Goal: Task Accomplishment & Management: Manage account settings

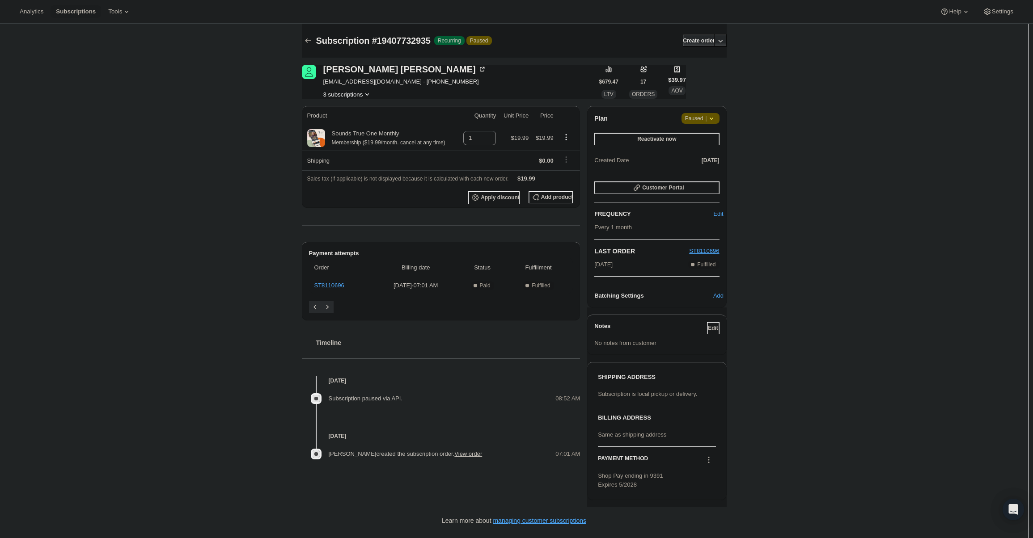
click at [703, 116] on span "Paused |" at bounding box center [700, 118] width 31 height 9
click at [709, 138] on span "Cancel subscription" at bounding box center [703, 136] width 51 height 7
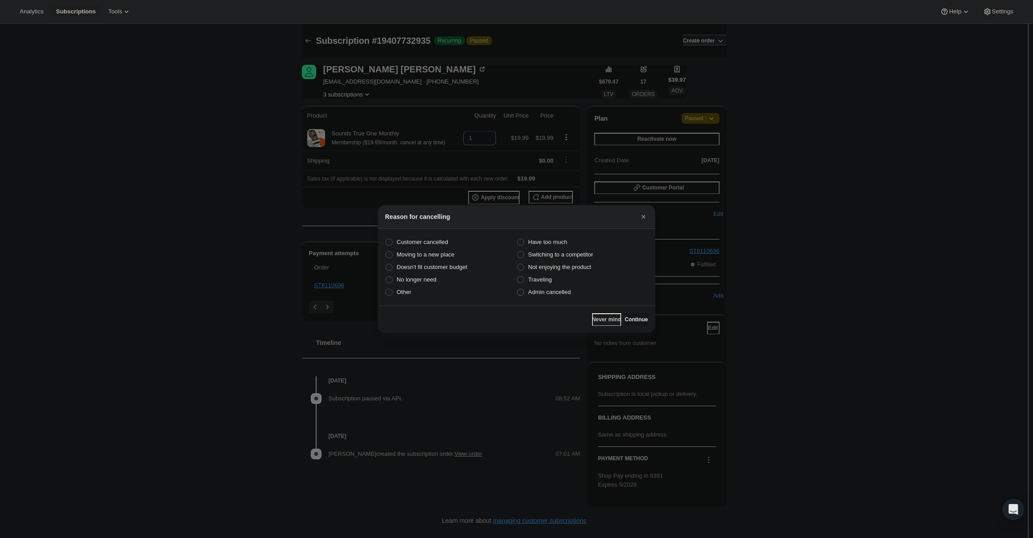
click at [576, 294] on label "Admin cancelled" at bounding box center [581, 292] width 131 height 13
click at [517, 289] on input "Admin cancelled" at bounding box center [517, 289] width 0 height 0
radio input "true"
drag, startPoint x: 631, startPoint y: 317, endPoint x: 629, endPoint y: 310, distance: 7.5
click at [631, 317] on span "Continue" at bounding box center [636, 319] width 23 height 7
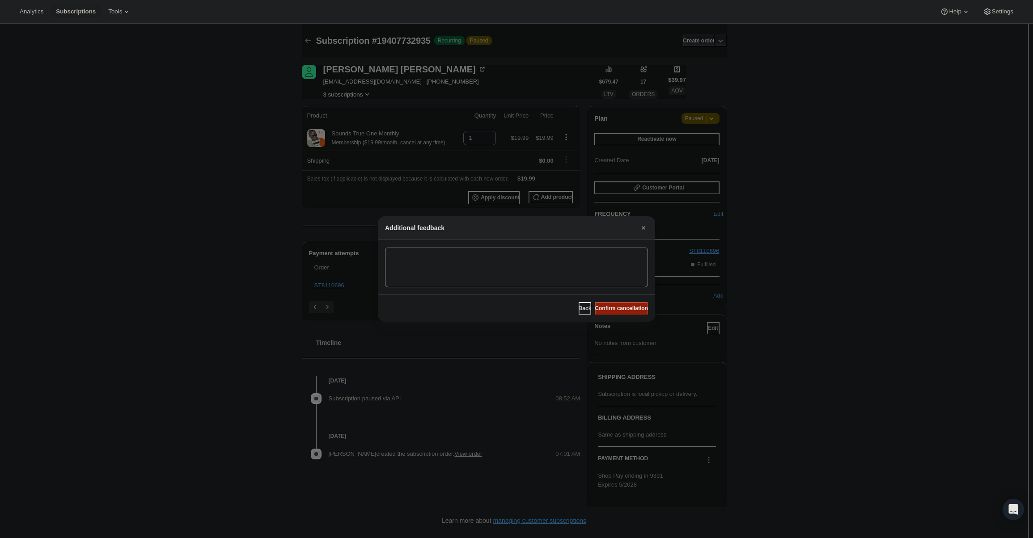
click at [629, 310] on span "Confirm cancellation" at bounding box center [621, 308] width 53 height 7
